Goal: Register for event/course

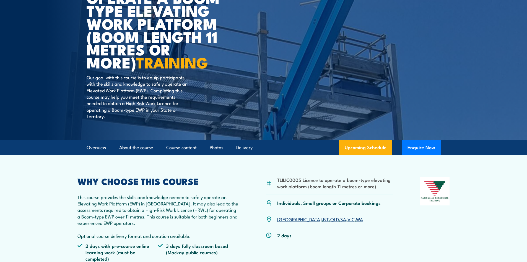
scroll to position [83, 0]
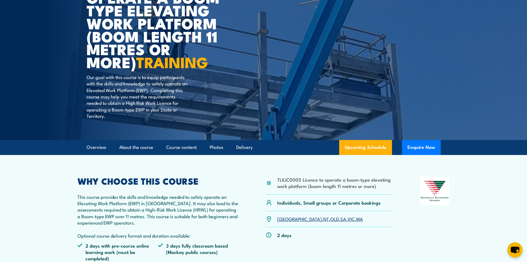
click at [340, 218] on link "SA" at bounding box center [343, 218] width 6 height 7
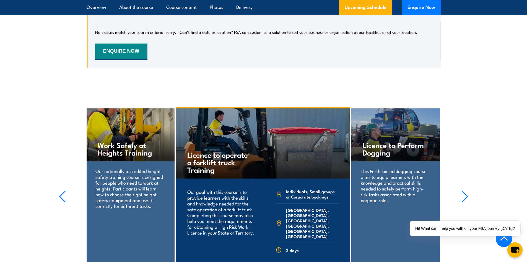
scroll to position [1059, 0]
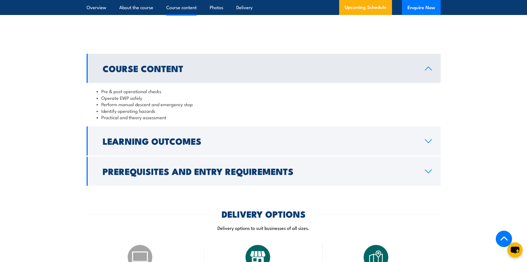
scroll to position [443, 0]
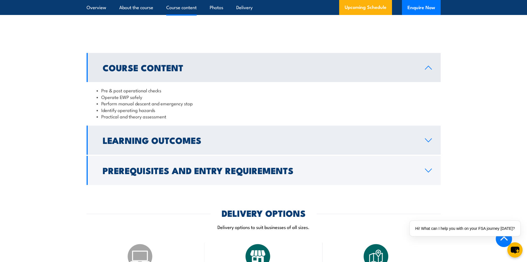
click at [433, 141] on link "Learning Outcomes" at bounding box center [264, 139] width 354 height 29
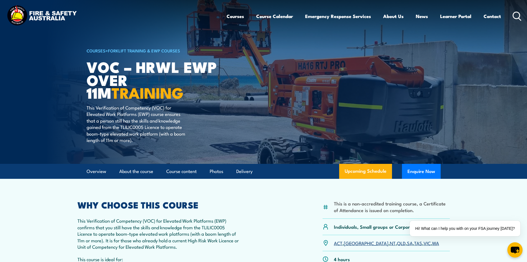
scroll to position [0, 0]
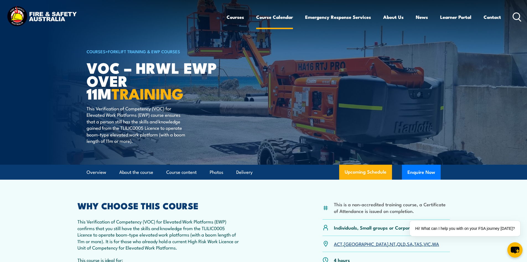
click at [275, 16] on link "Course Calendar" at bounding box center [274, 17] width 37 height 15
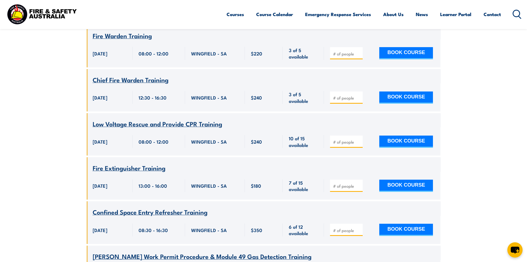
scroll to position [487, 0]
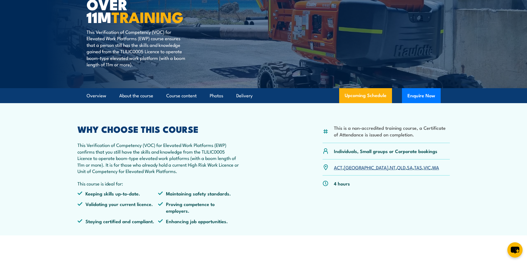
scroll to position [83, 0]
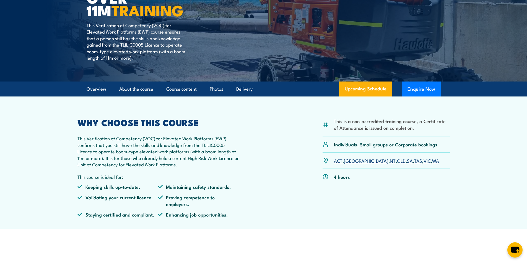
click at [407, 161] on link "SA" at bounding box center [410, 160] width 6 height 7
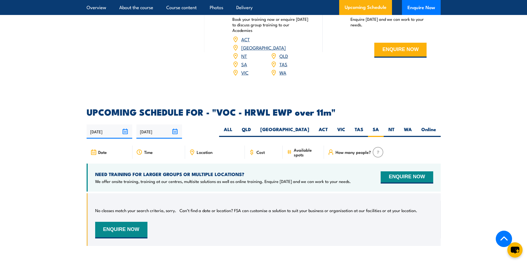
scroll to position [754, 0]
